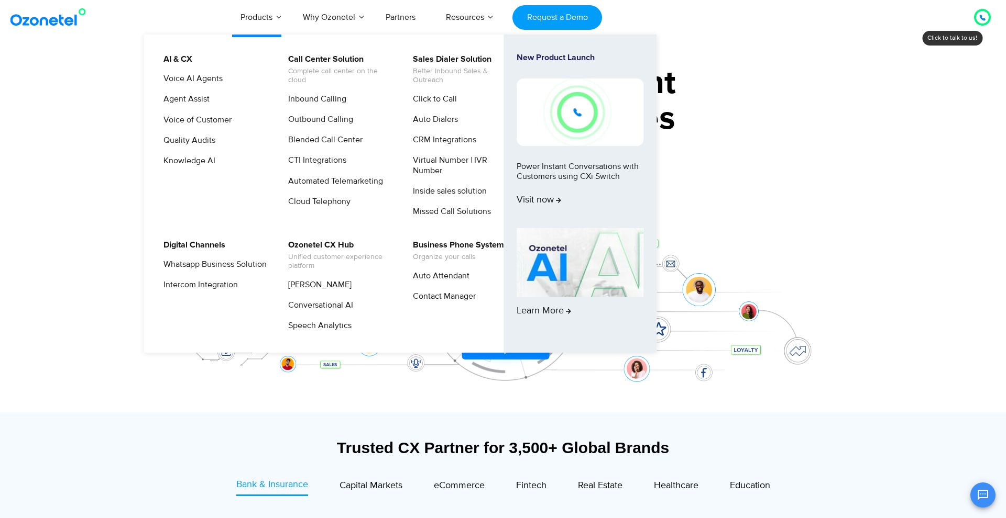
click at [326, 111] on li "Inbound Calling" at bounding box center [337, 103] width 112 height 20
click at [326, 126] on li "Outbound Calling" at bounding box center [337, 123] width 112 height 20
click at [326, 124] on link "Outbound Calling" at bounding box center [317, 119] width 73 height 13
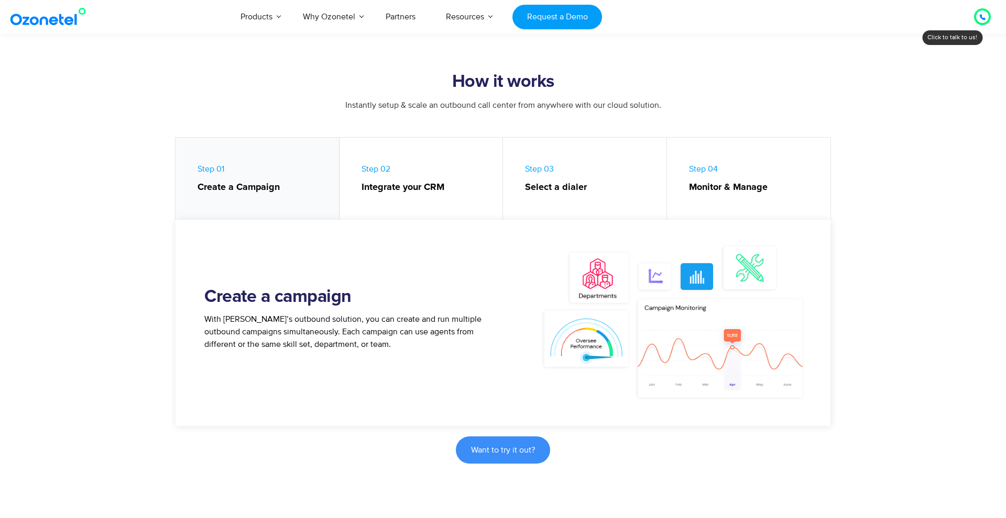
scroll to position [407, 0]
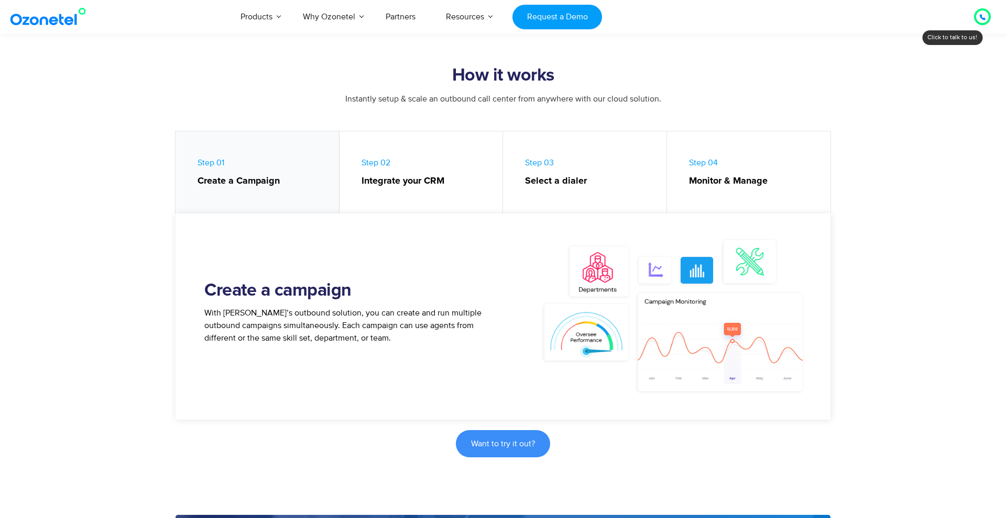
click at [413, 184] on strong "Integrate your CRM" at bounding box center [426, 181] width 131 height 14
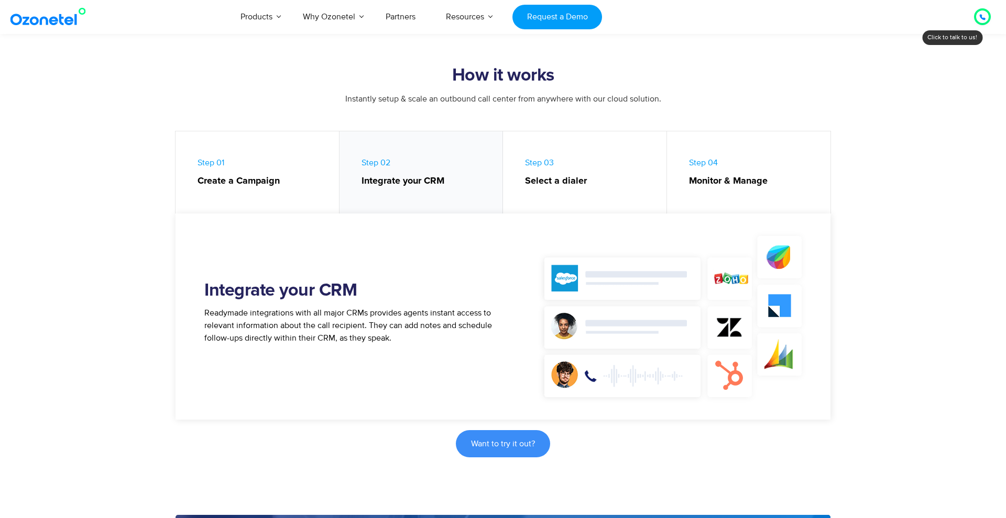
click at [573, 191] on link "Step 03 Select a dialer" at bounding box center [585, 174] width 164 height 87
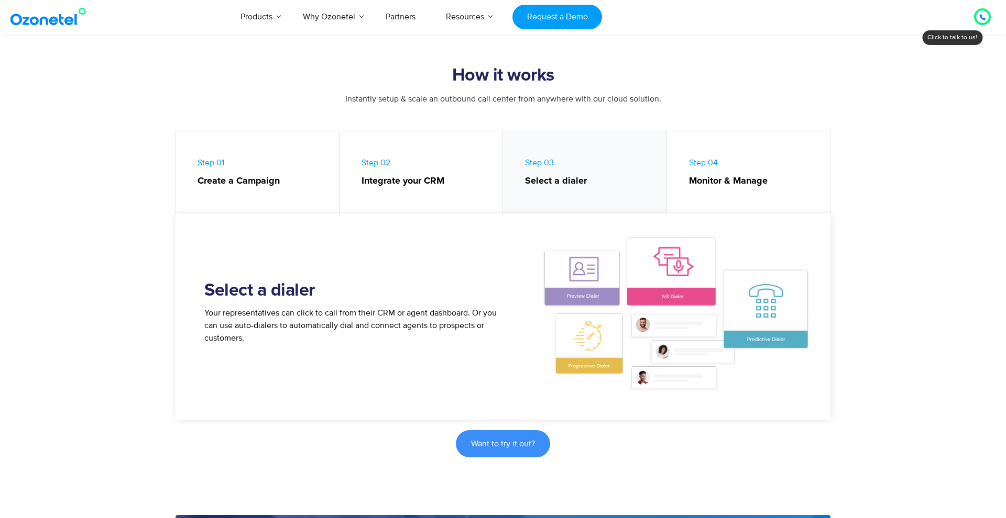
click at [705, 182] on strong "Monitor & Manage" at bounding box center [754, 181] width 131 height 14
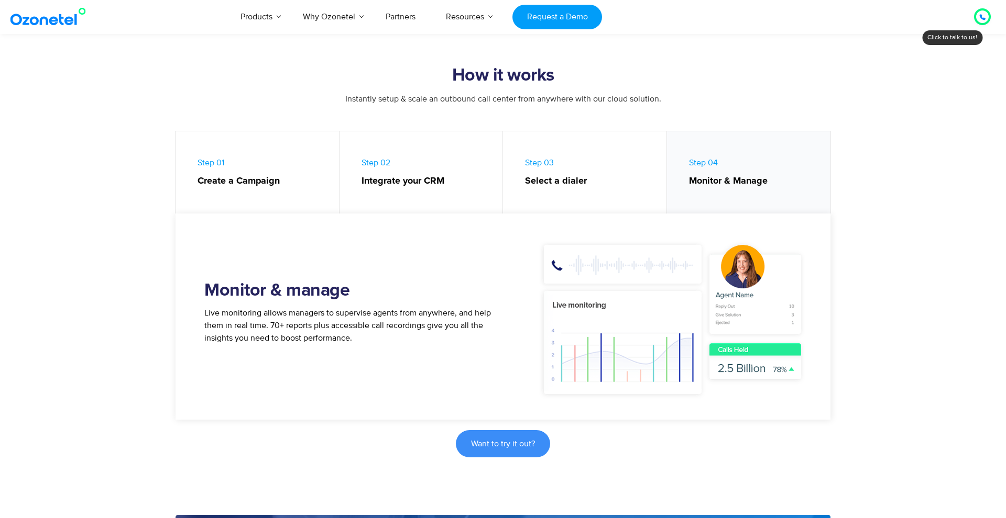
click at [562, 183] on strong "Select a dialer" at bounding box center [590, 181] width 131 height 14
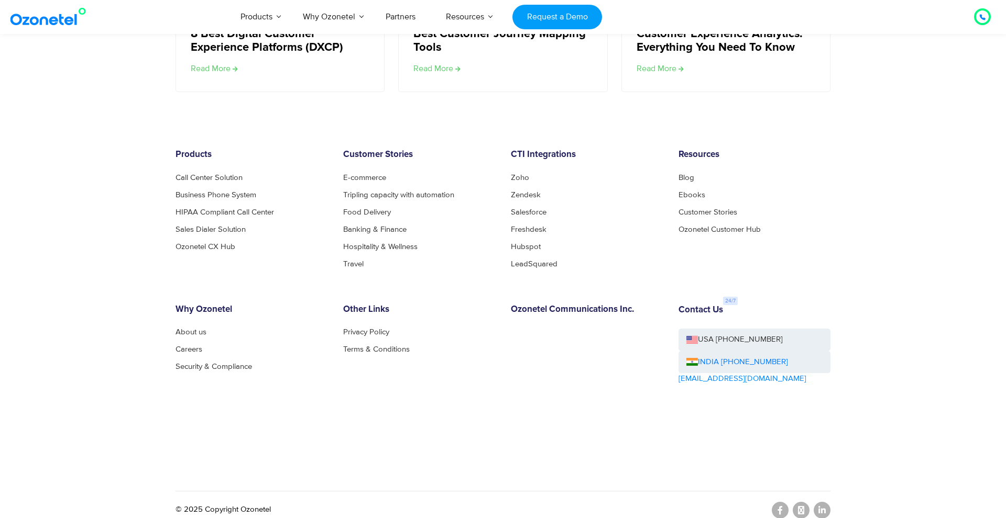
scroll to position [3664, 0]
click at [567, 15] on link "Request a Demo" at bounding box center [557, 17] width 90 height 25
